Goal: Transaction & Acquisition: Purchase product/service

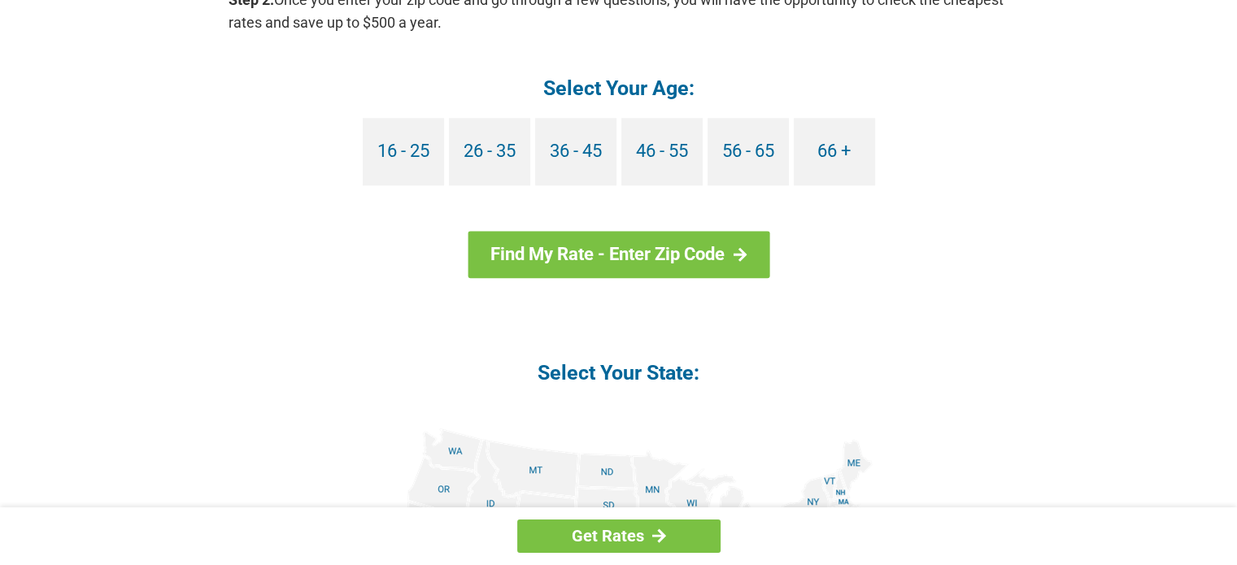
scroll to position [1546, 0]
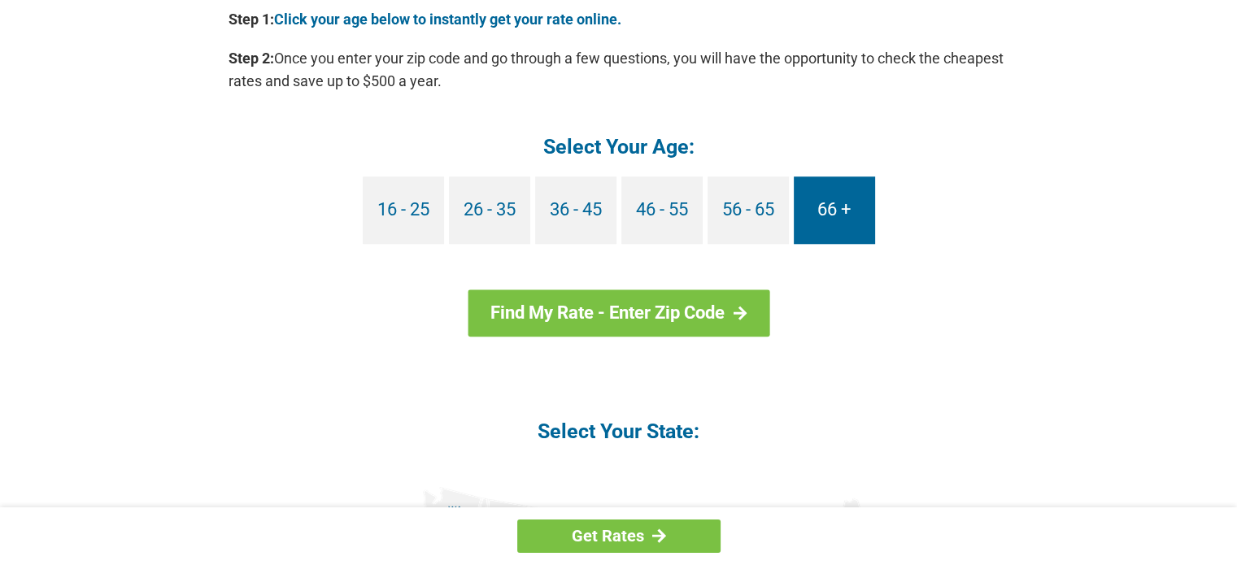
click at [801, 213] on link "66 +" at bounding box center [834, 211] width 81 height 68
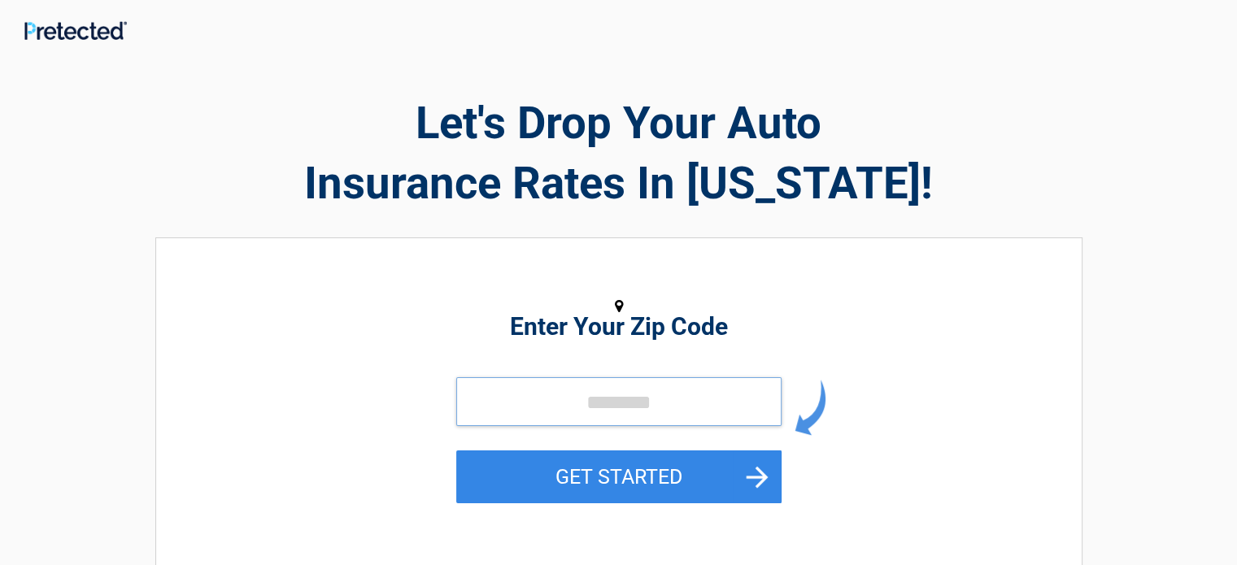
click at [560, 412] on input "tel" at bounding box center [618, 401] width 325 height 49
click at [626, 414] on input "tel" at bounding box center [618, 401] width 325 height 49
click at [615, 410] on input "tel" at bounding box center [618, 401] width 325 height 49
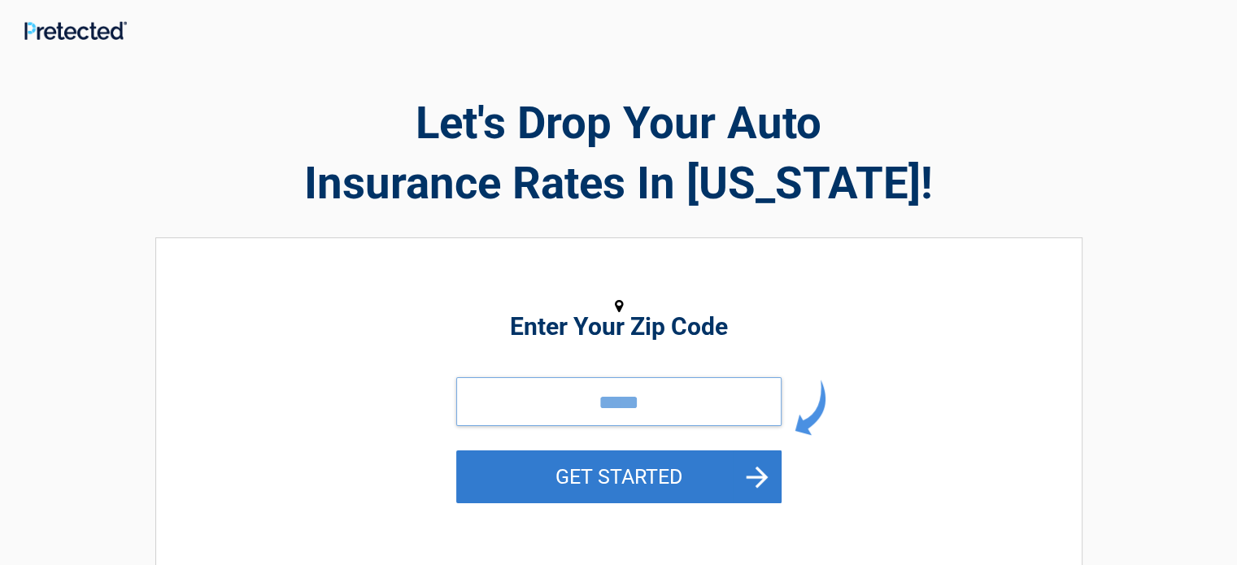
type input "*****"
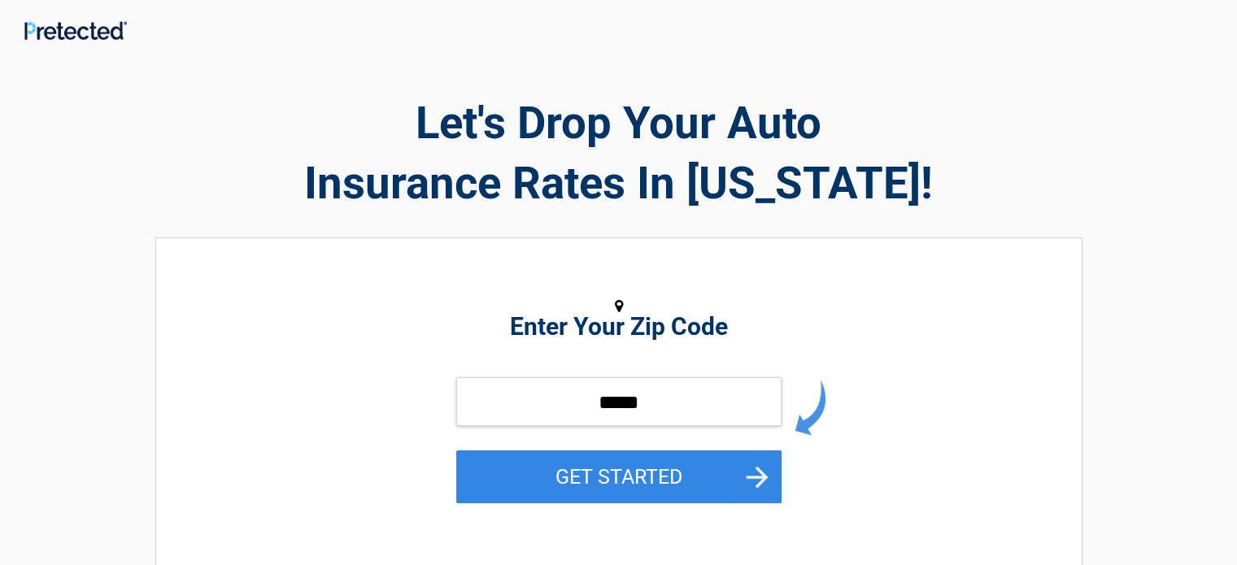
click at [583, 484] on button "GET STARTED" at bounding box center [618, 477] width 325 height 53
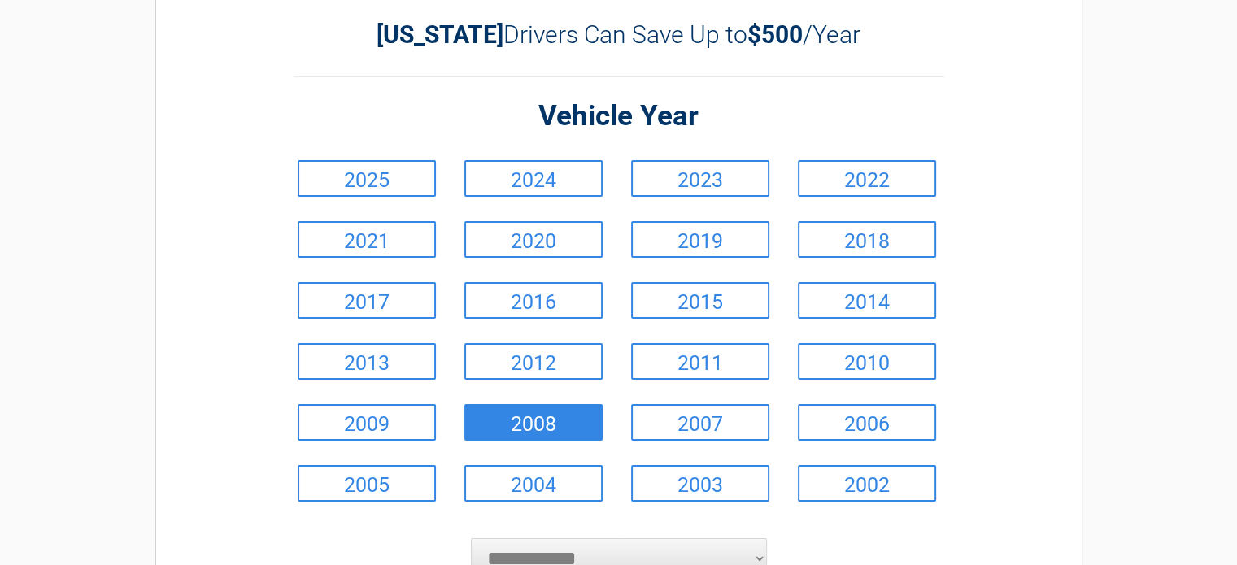
scroll to position [163, 0]
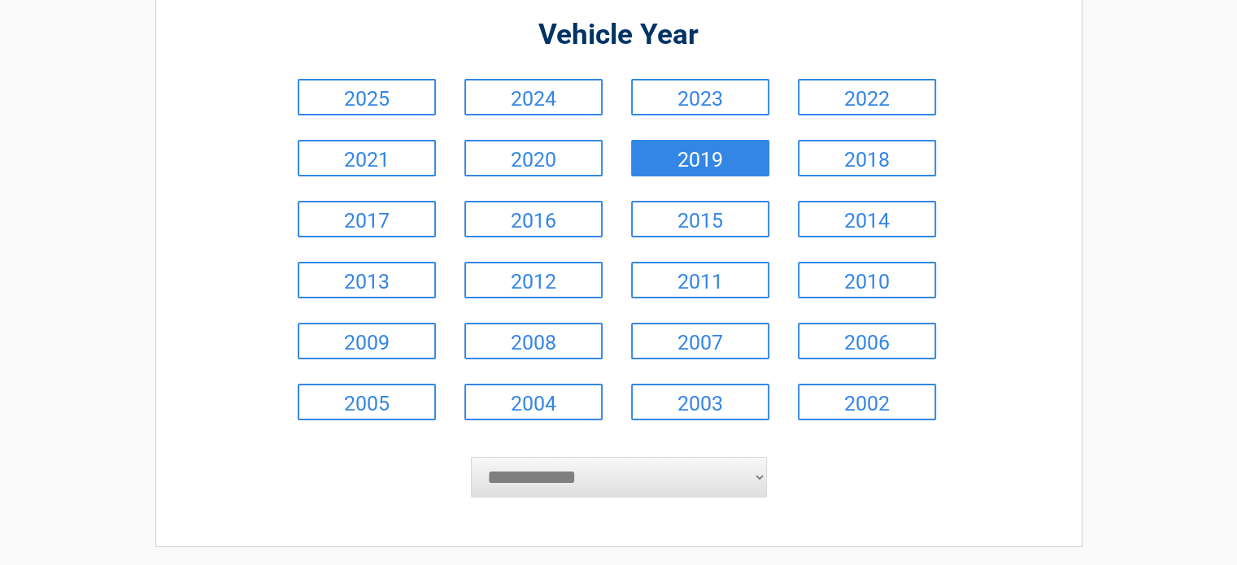
click at [717, 165] on link "2019" at bounding box center [700, 158] width 138 height 37
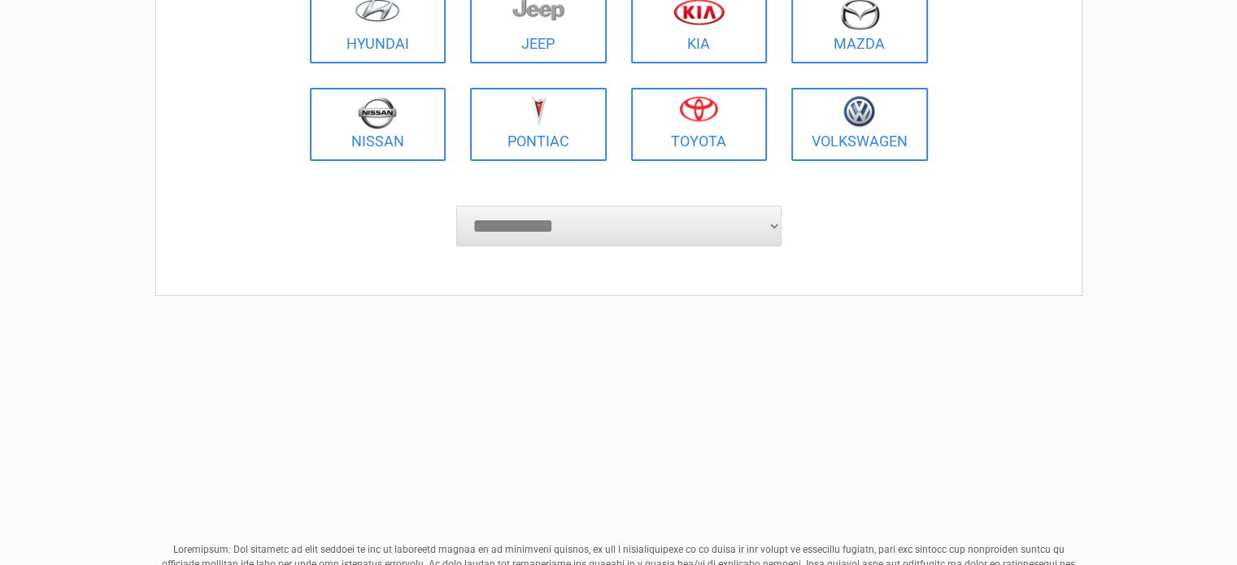
scroll to position [488, 0]
